Goal: Check status: Check status

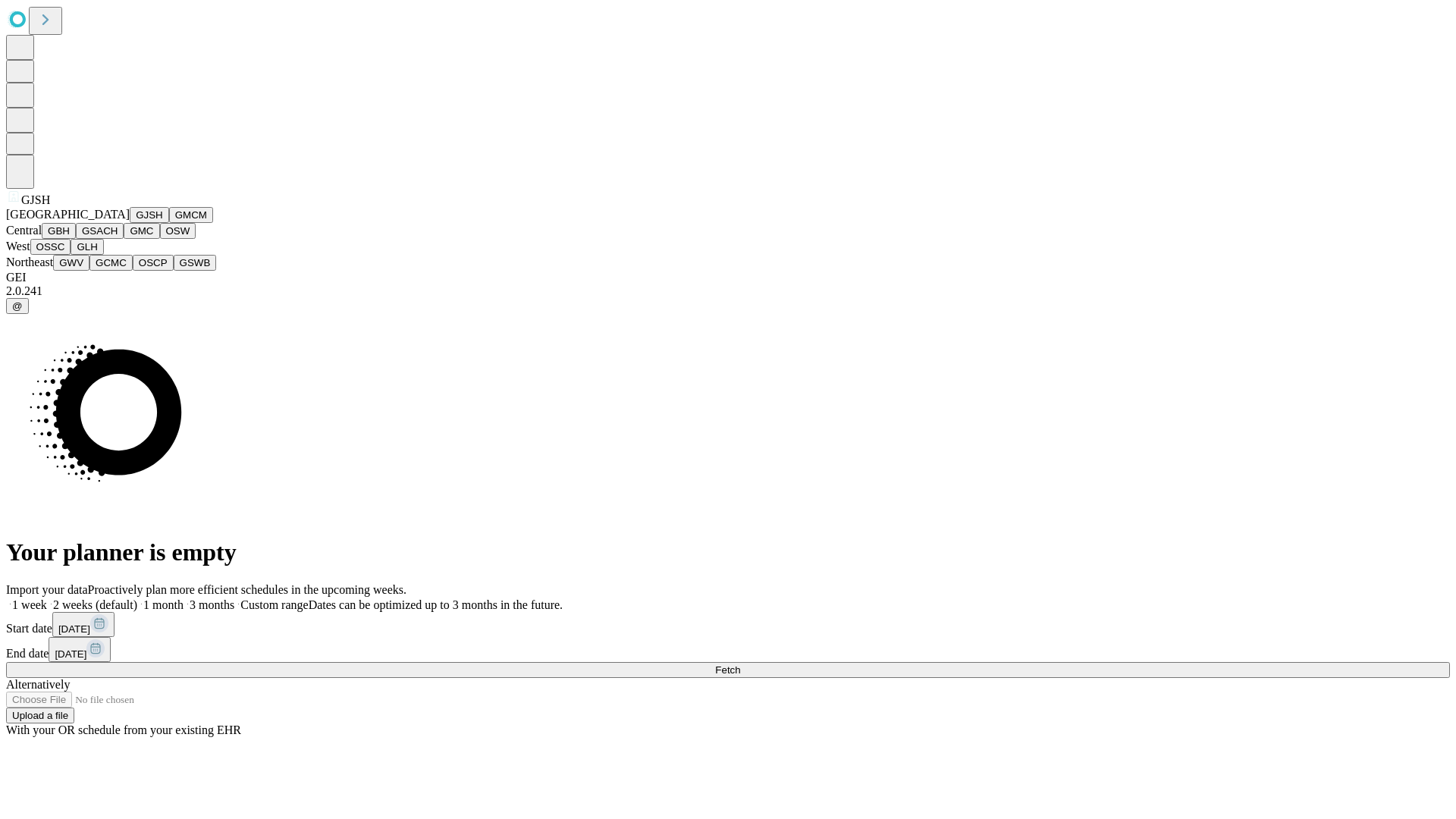
click at [130, 223] on button "GJSH" at bounding box center [149, 215] width 39 height 16
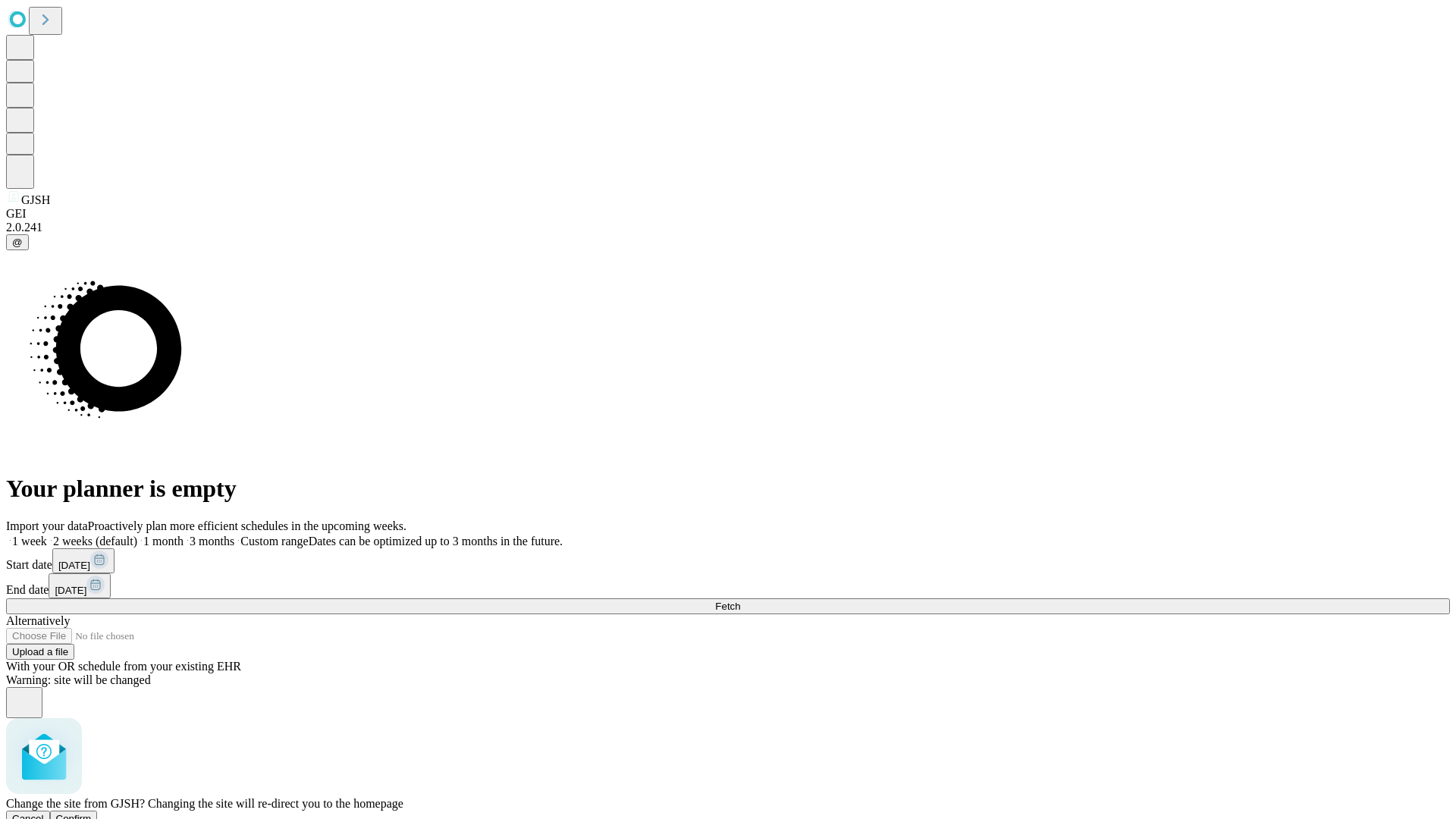
click at [92, 813] on span "Confirm" at bounding box center [74, 818] width 36 height 11
click at [137, 535] on label "2 weeks (default)" at bounding box center [92, 541] width 90 height 13
click at [740, 600] on span "Fetch" at bounding box center [727, 606] width 25 height 11
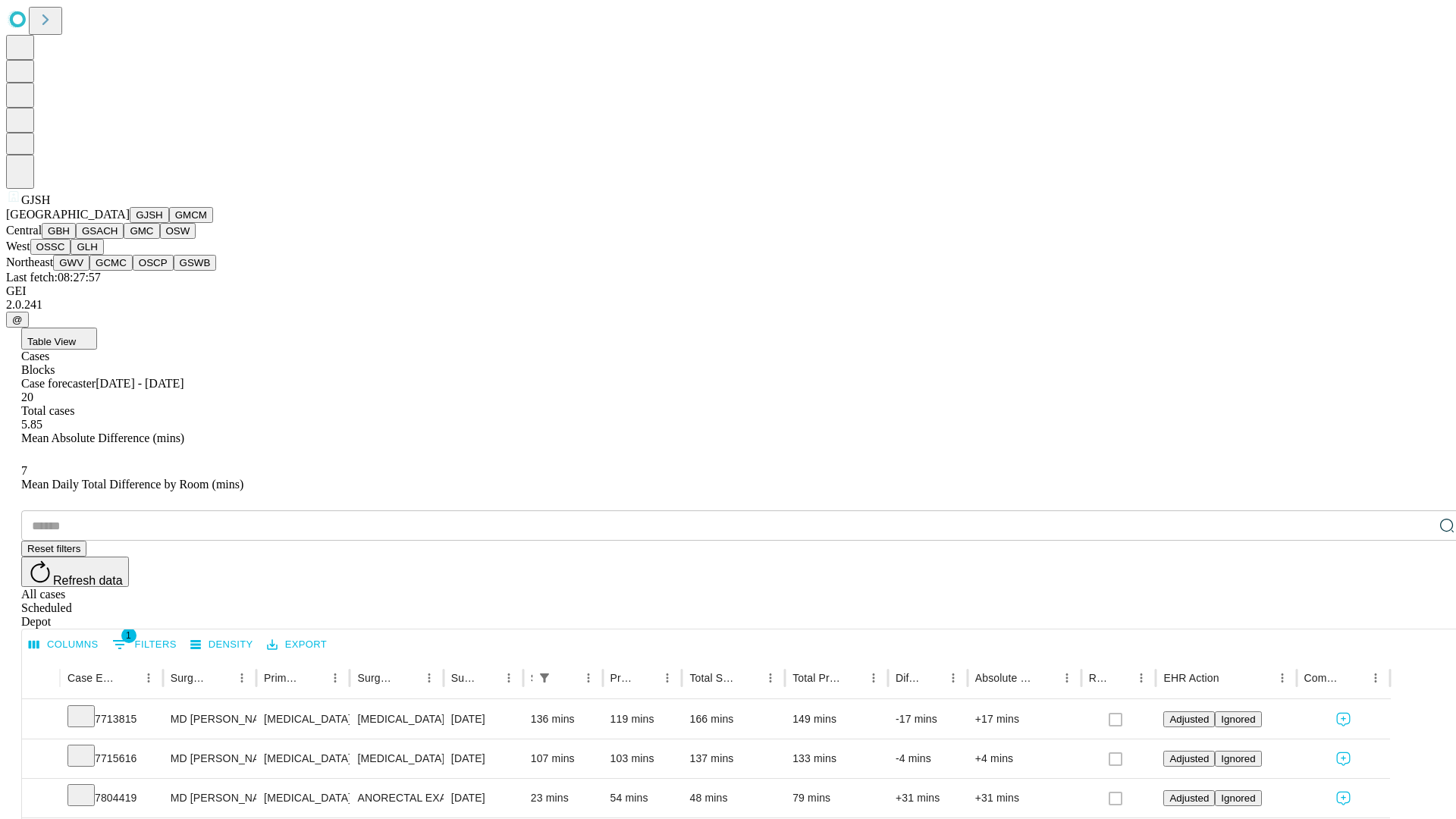
click at [169, 223] on button "GMCM" at bounding box center [191, 215] width 44 height 16
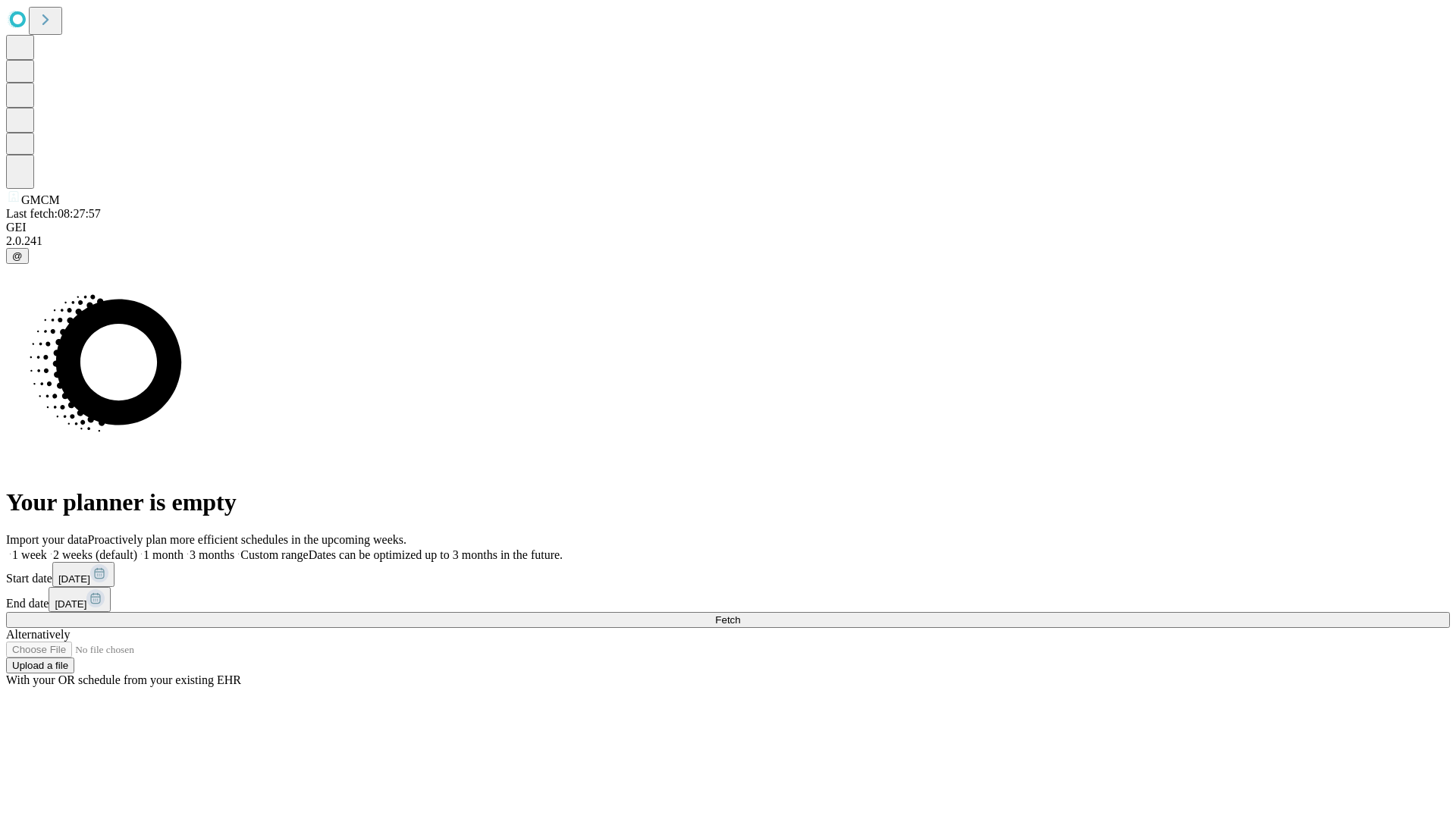
click at [137, 548] on label "2 weeks (default)" at bounding box center [92, 555] width 90 height 13
click at [740, 614] on span "Fetch" at bounding box center [727, 620] width 25 height 11
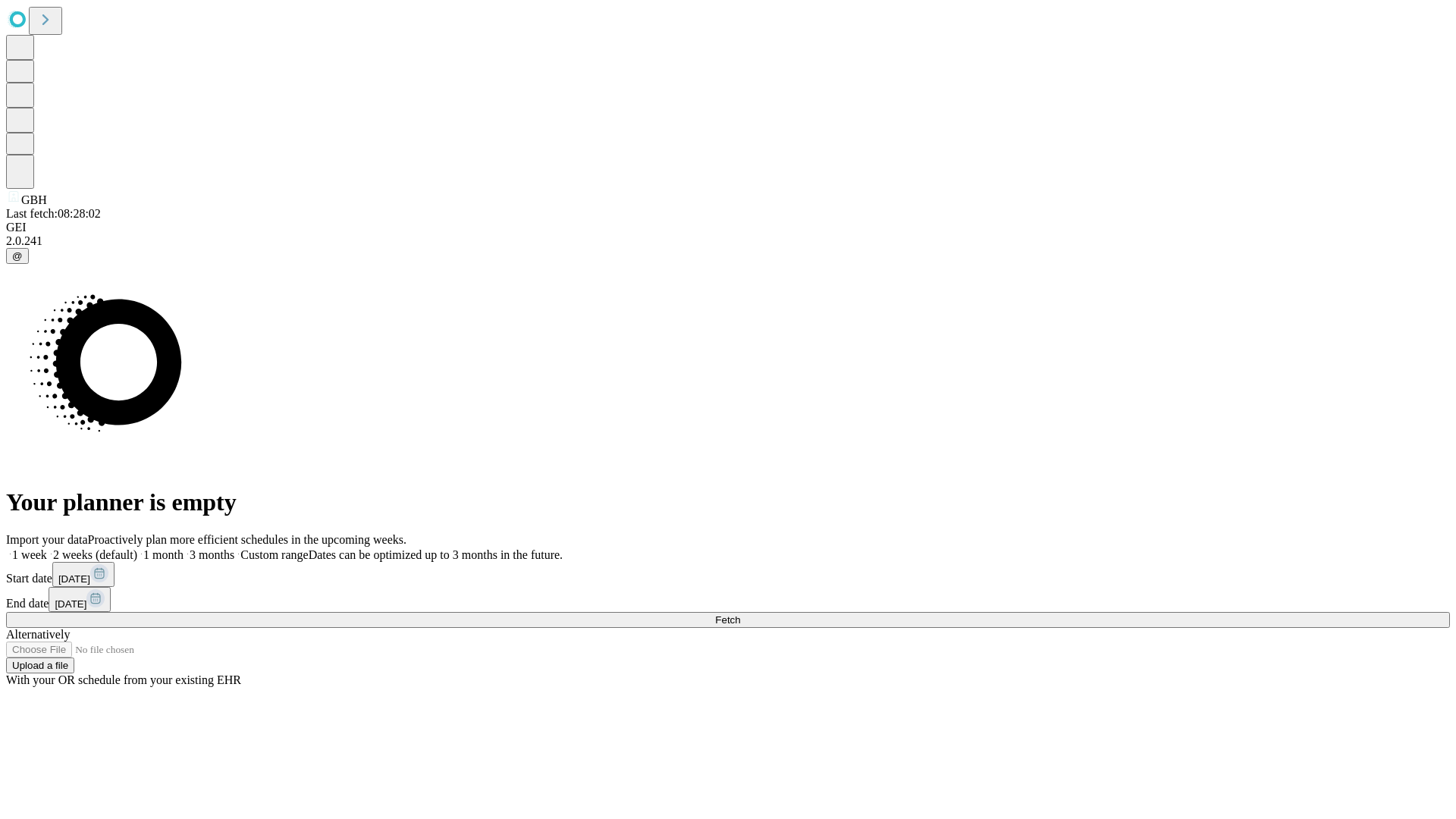
click at [740, 614] on span "Fetch" at bounding box center [727, 620] width 25 height 11
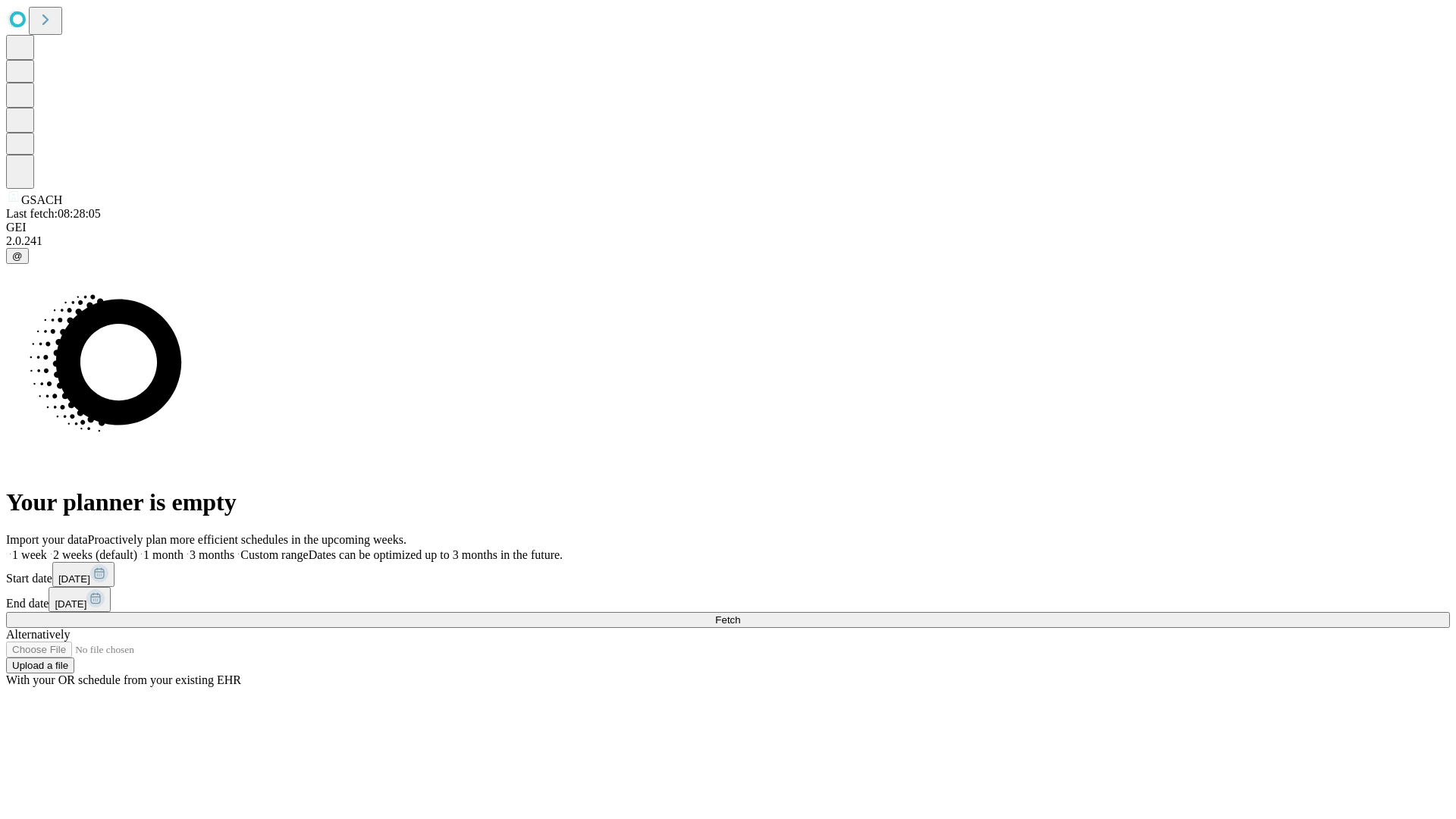
click at [740, 614] on span "Fetch" at bounding box center [727, 620] width 25 height 11
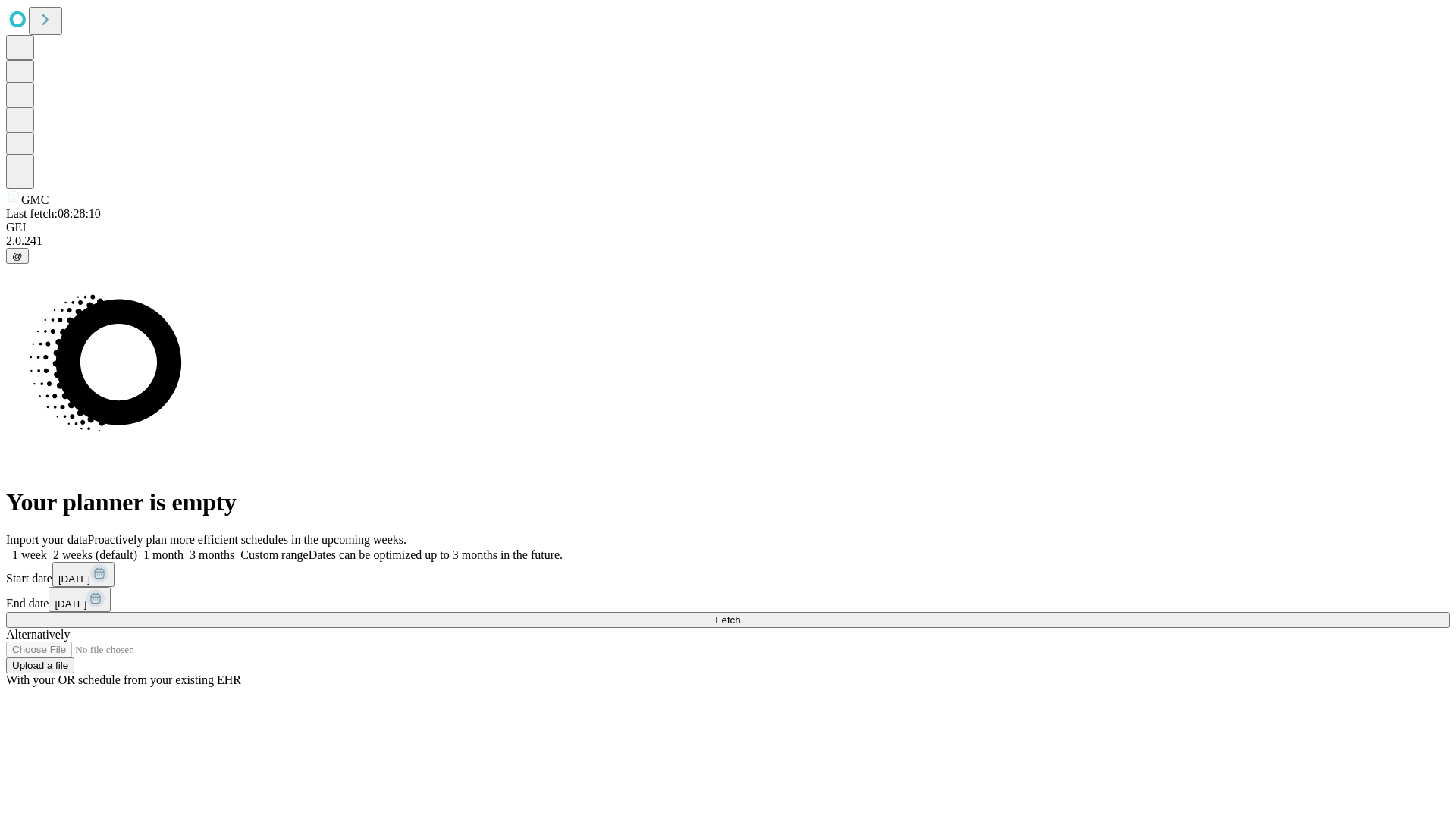
click at [137, 548] on label "2 weeks (default)" at bounding box center [92, 555] width 90 height 13
click at [740, 614] on span "Fetch" at bounding box center [727, 620] width 25 height 11
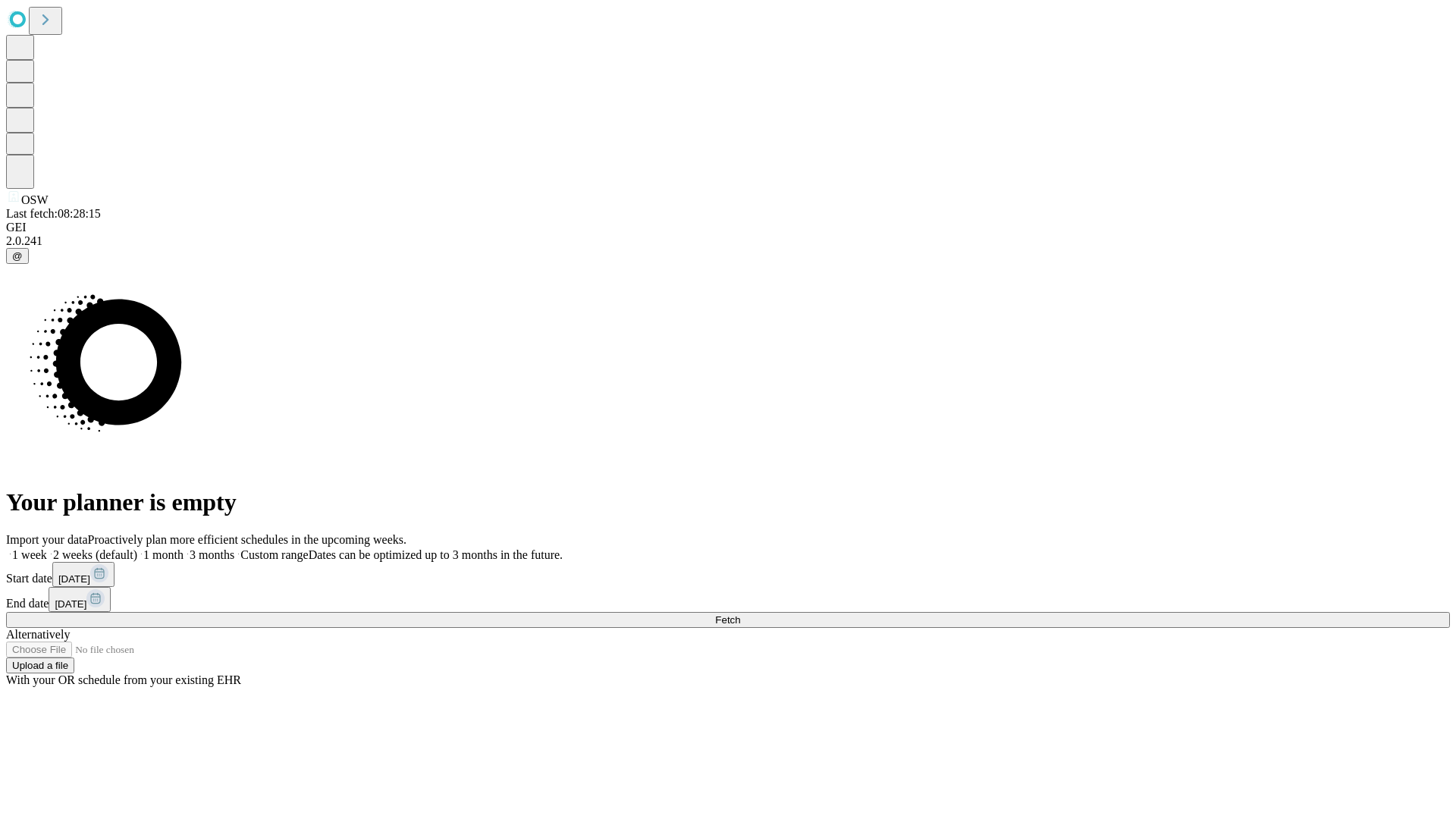
click at [137, 548] on label "2 weeks (default)" at bounding box center [92, 555] width 90 height 13
click at [740, 614] on span "Fetch" at bounding box center [727, 620] width 25 height 11
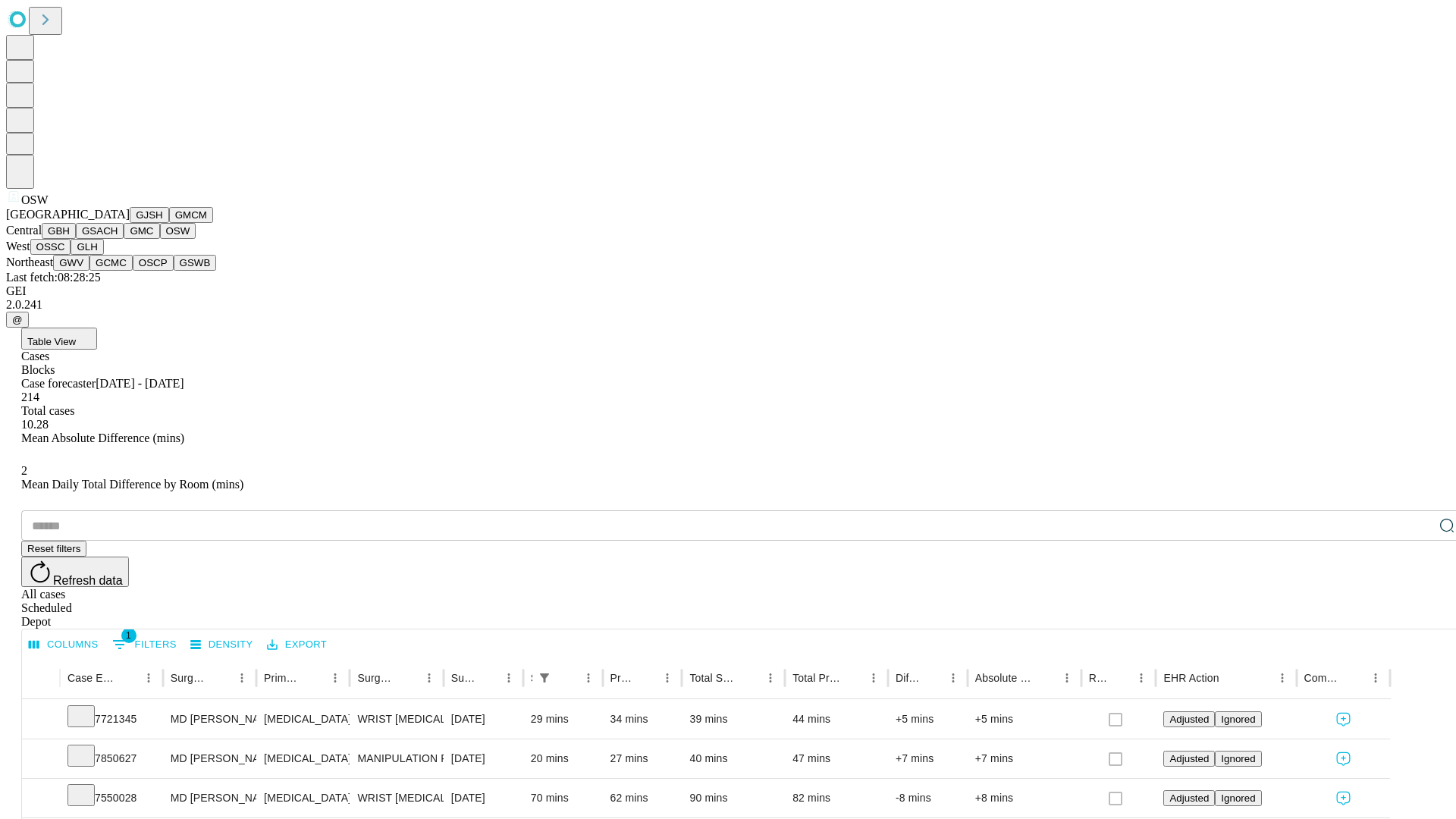
click at [71, 255] on button "OSSC" at bounding box center [50, 247] width 41 height 16
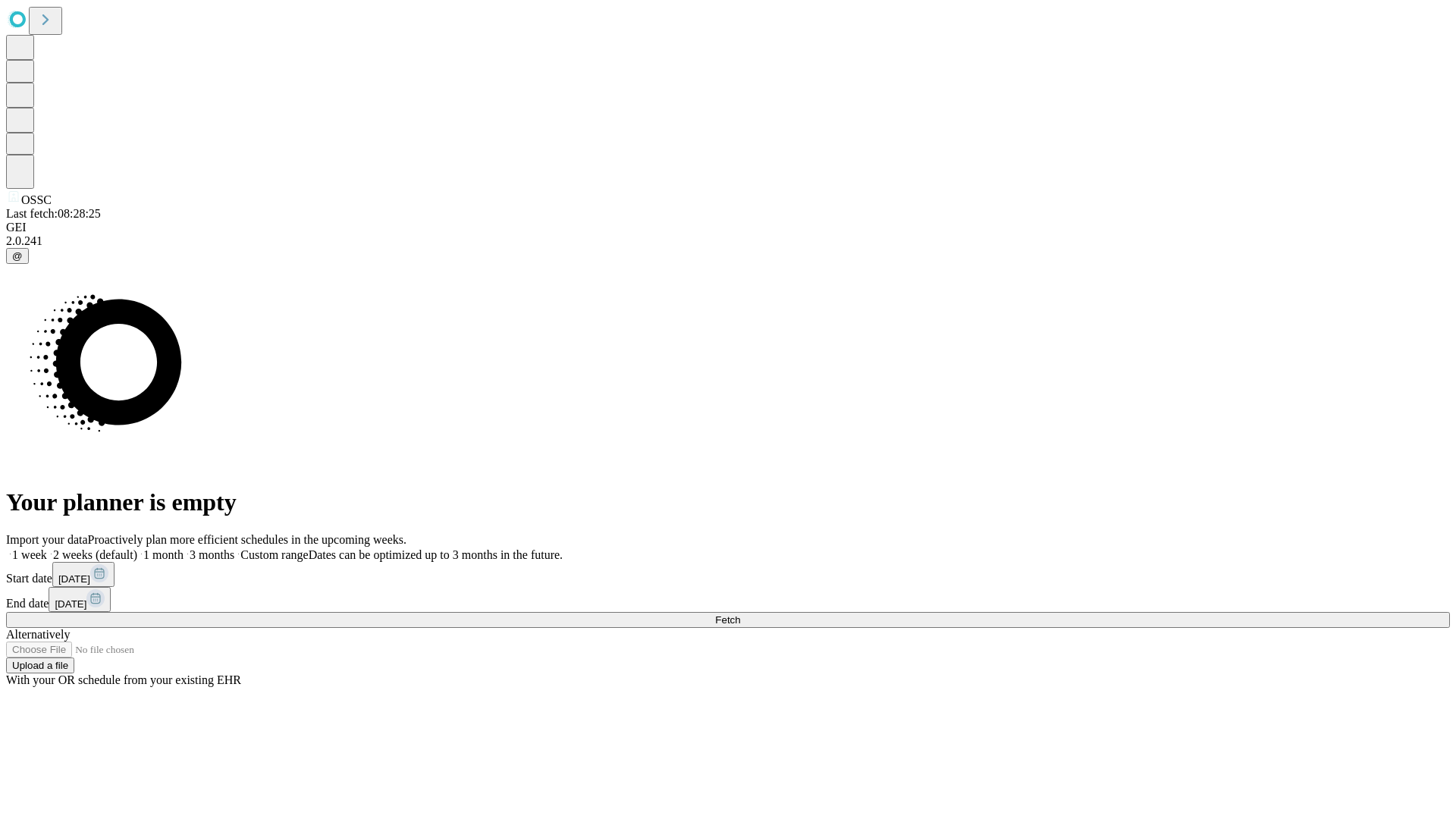
click at [137, 548] on label "2 weeks (default)" at bounding box center [92, 555] width 90 height 13
click at [740, 614] on span "Fetch" at bounding box center [727, 620] width 25 height 11
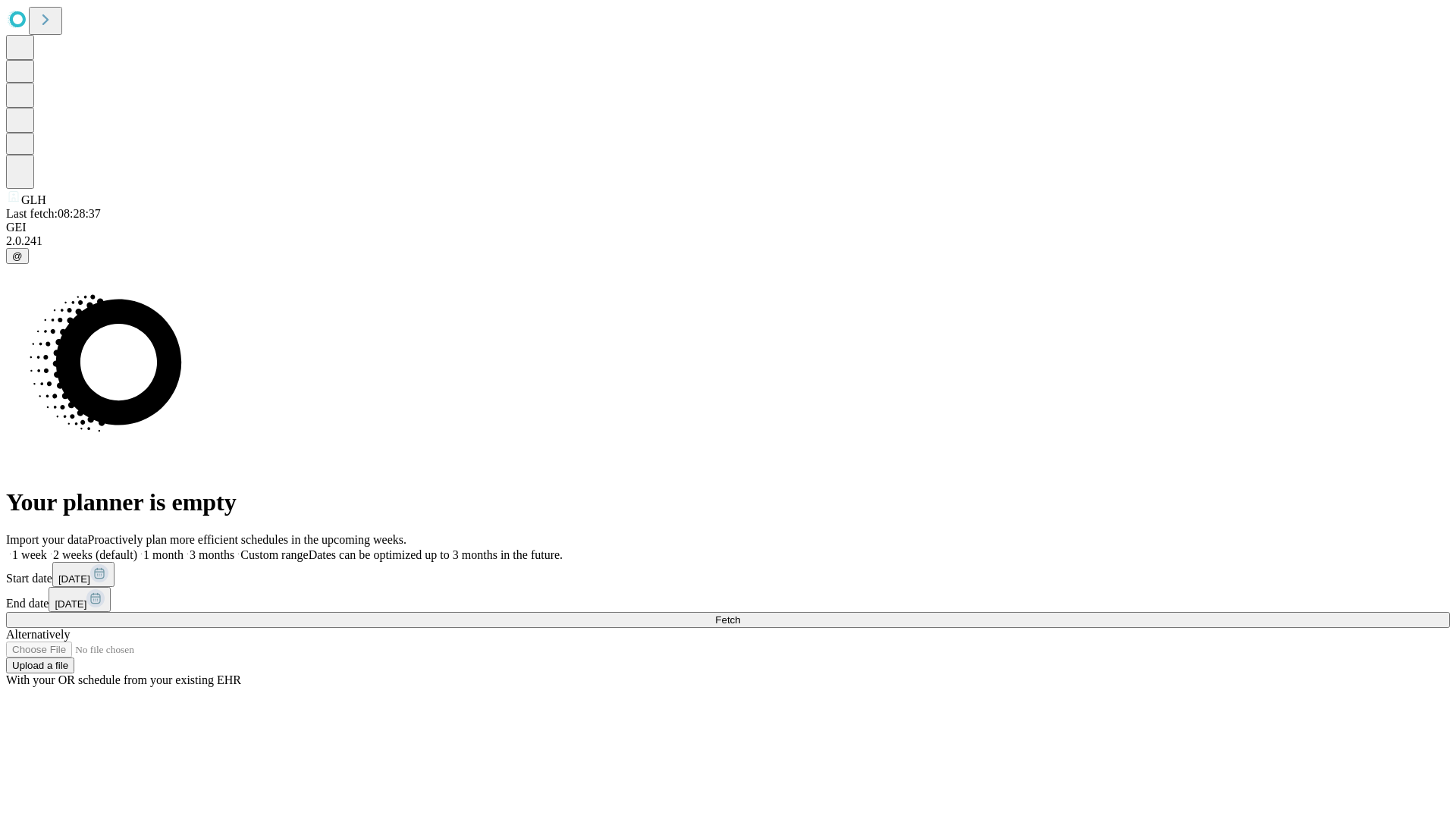
click at [740, 614] on span "Fetch" at bounding box center [727, 620] width 25 height 11
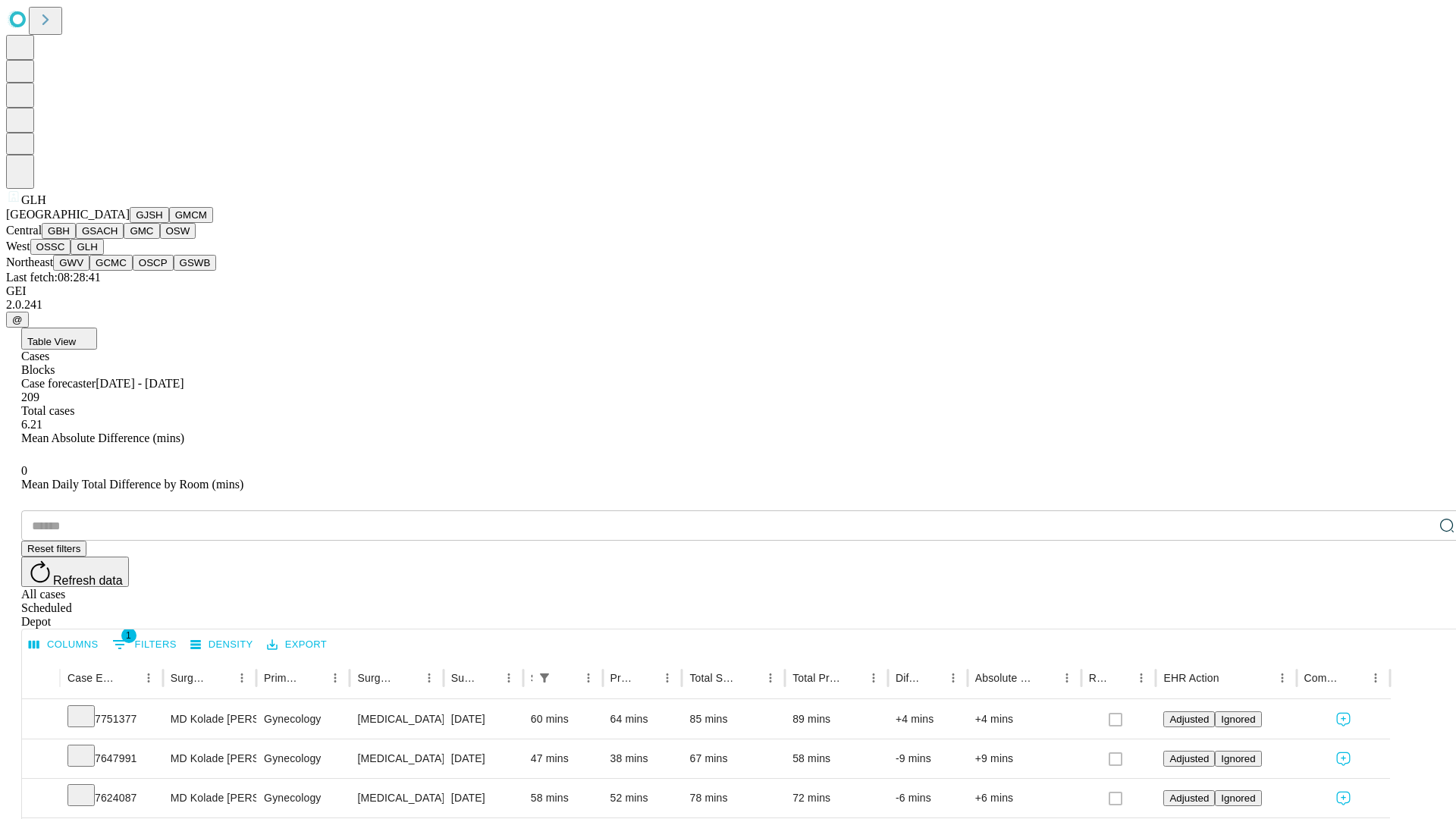
click at [90, 271] on button "GWV" at bounding box center [70, 263] width 36 height 16
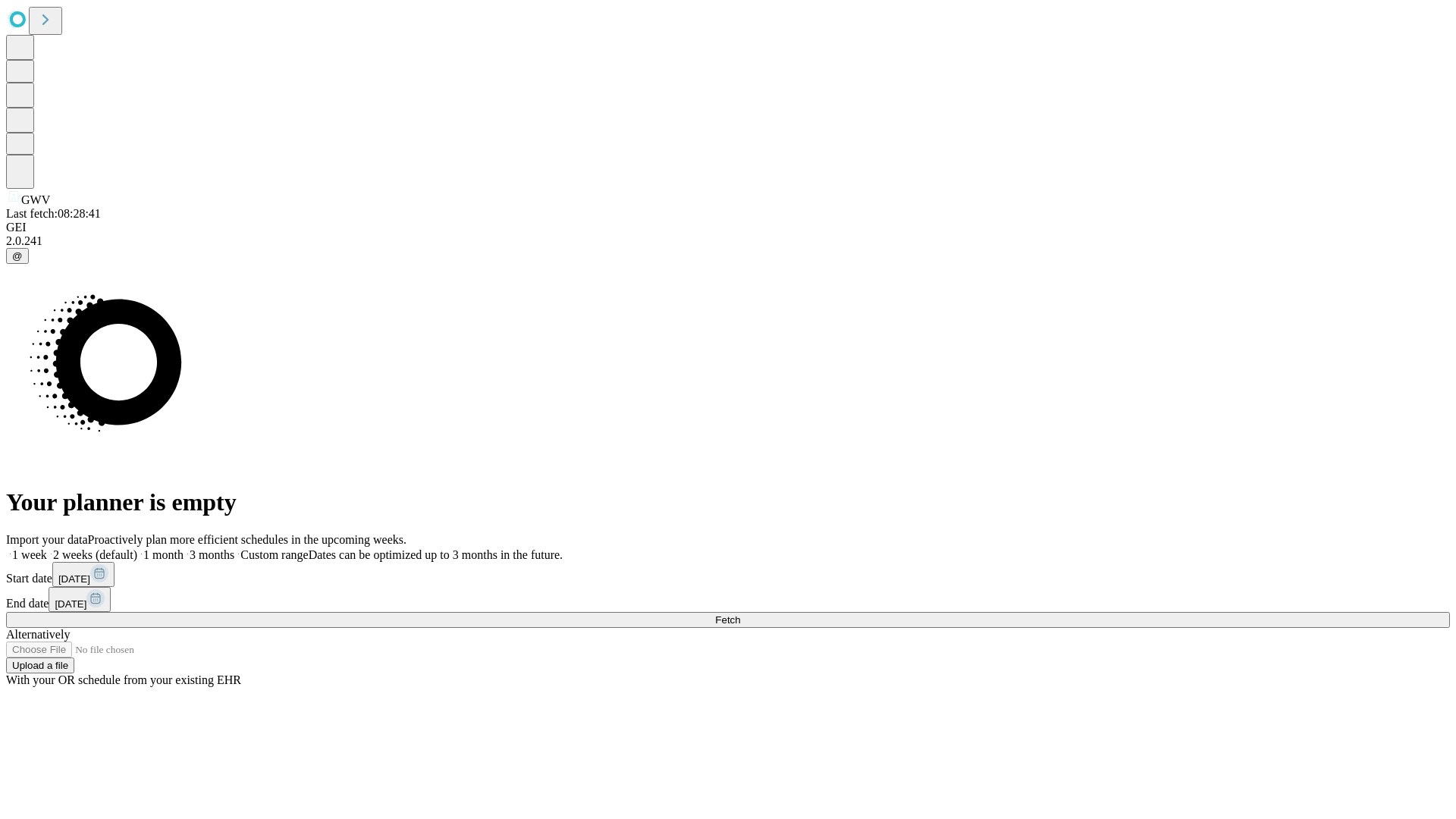
click at [740, 614] on span "Fetch" at bounding box center [727, 620] width 25 height 11
